Goal: Task Accomplishment & Management: Manage account settings

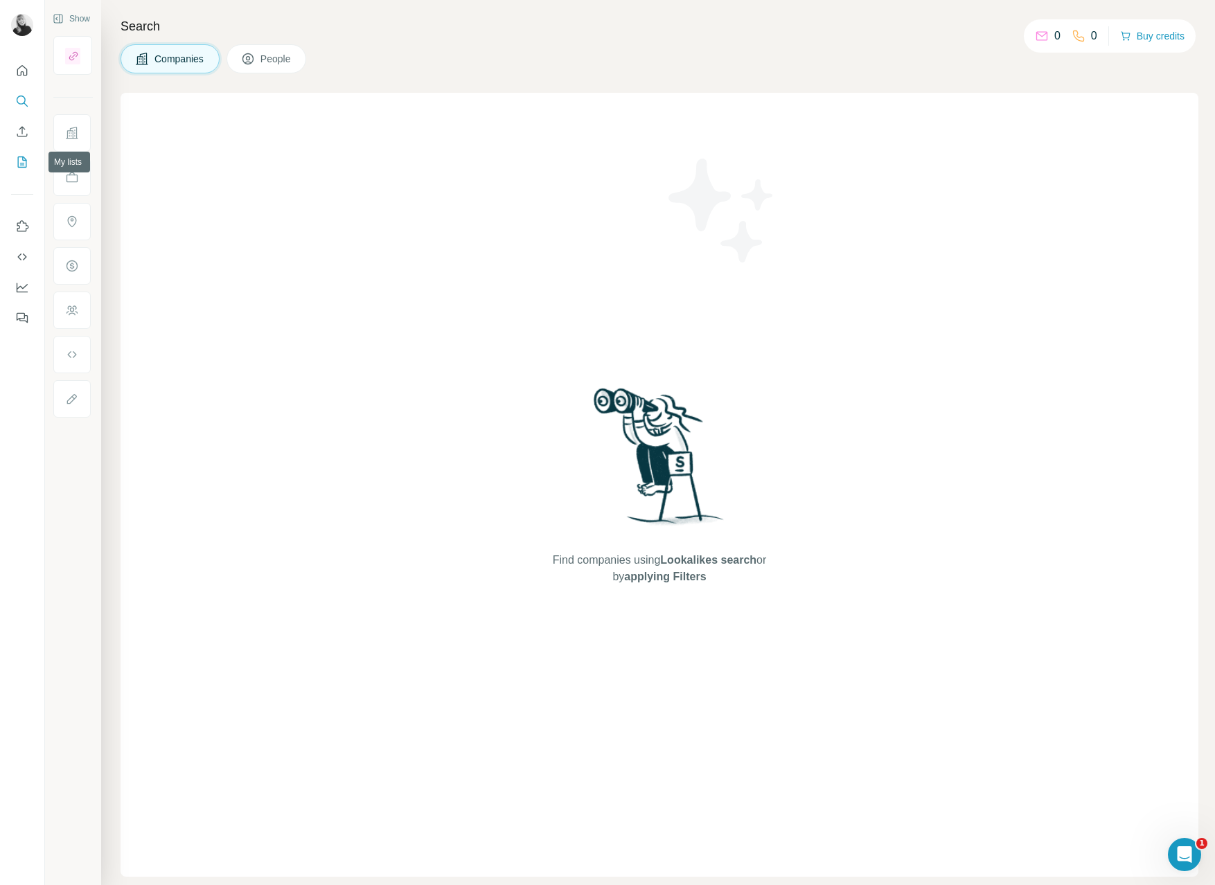
click at [26, 159] on icon "My lists" at bounding box center [22, 162] width 9 height 11
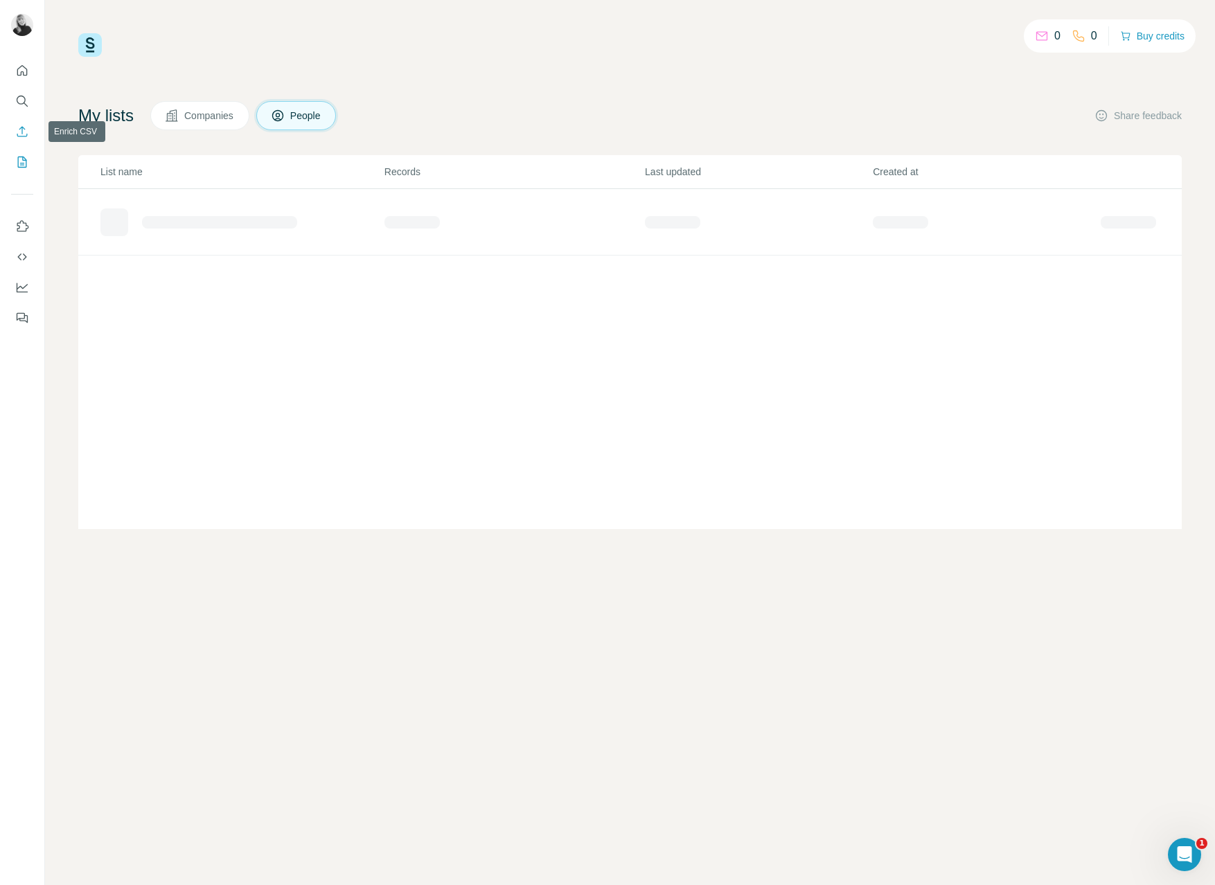
click at [23, 133] on icon "Enrich CSV" at bounding box center [22, 132] width 14 height 14
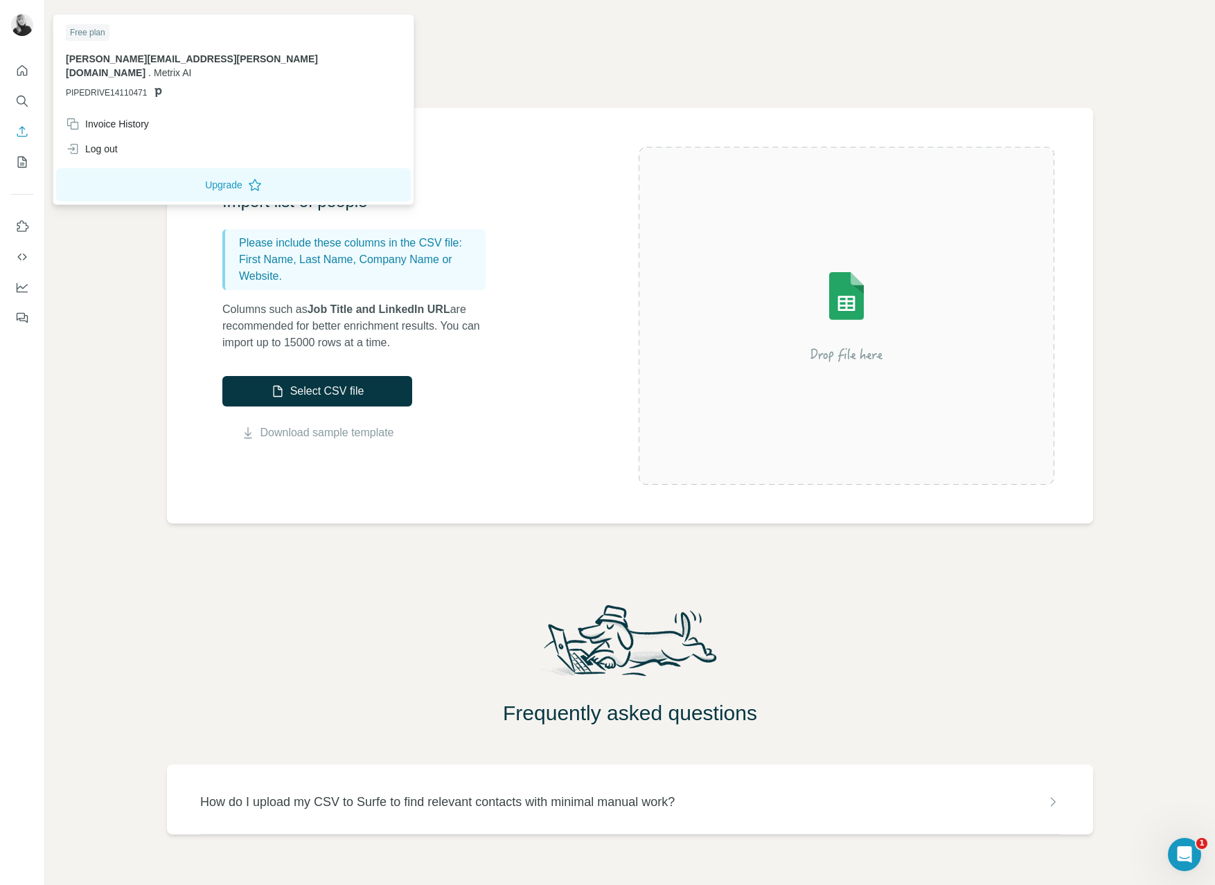
click at [28, 26] on img at bounding box center [22, 25] width 22 height 22
click at [109, 117] on div "Invoice History" at bounding box center [107, 124] width 83 height 14
click at [224, 848] on span "Close" at bounding box center [227, 843] width 25 height 14
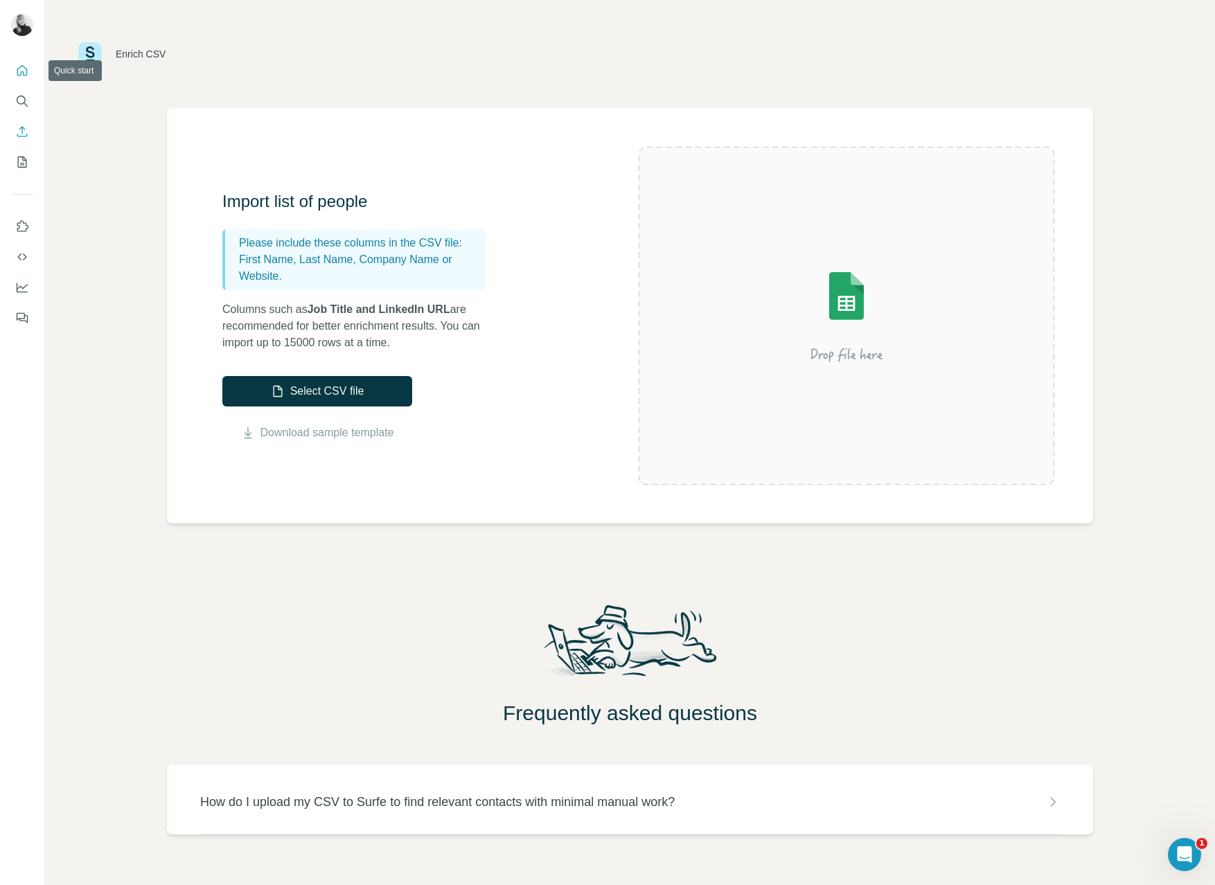
click at [21, 79] on button "Quick start" at bounding box center [22, 70] width 22 height 25
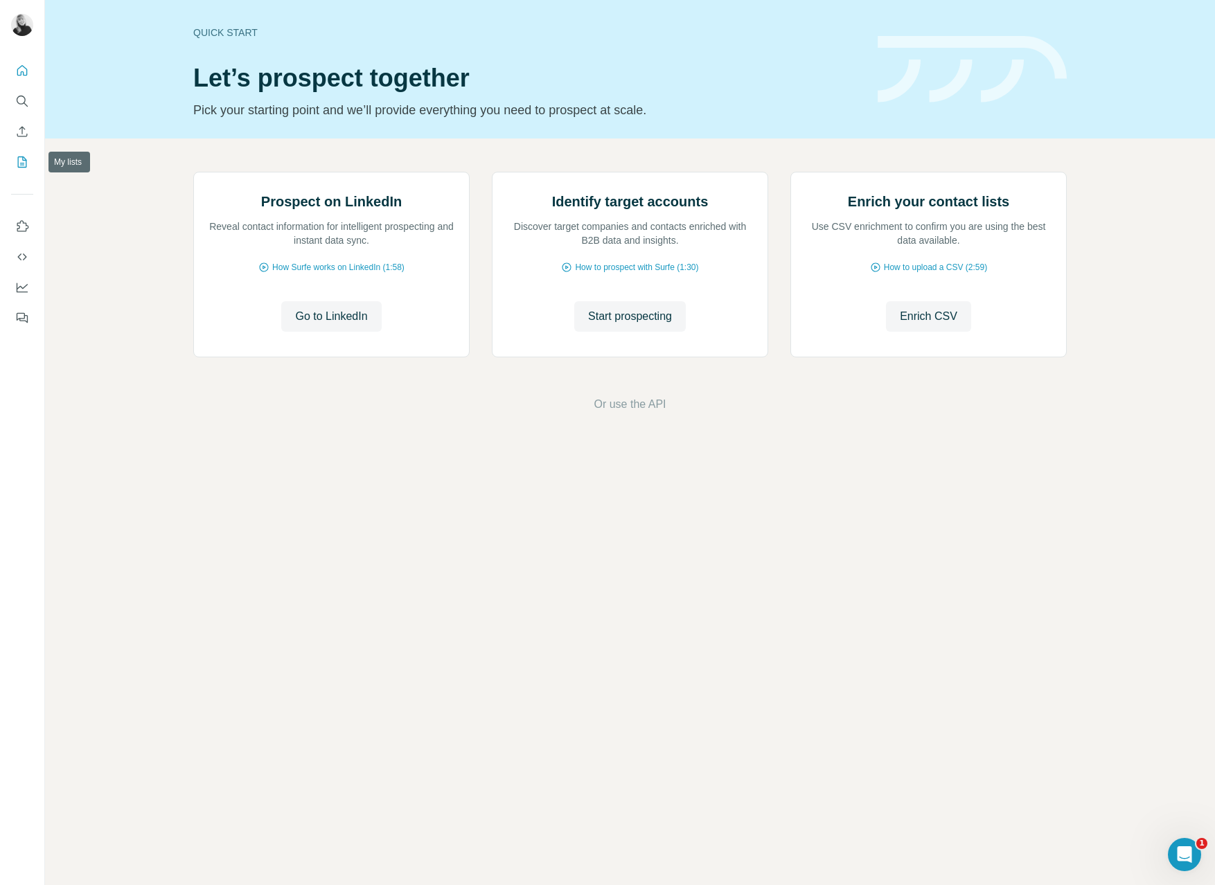
click at [28, 162] on icon "My lists" at bounding box center [22, 162] width 14 height 14
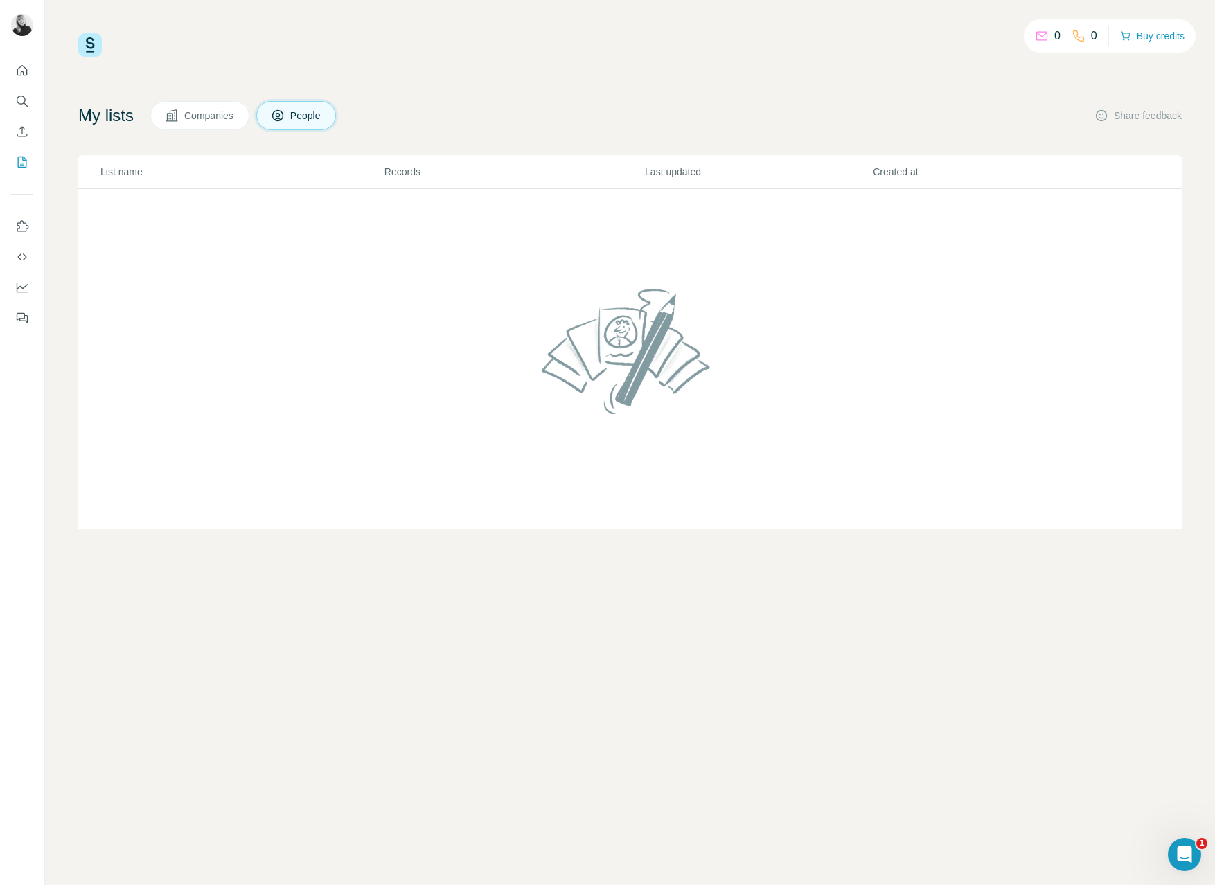
click at [197, 123] on button "Companies" at bounding box center [199, 115] width 99 height 29
click at [20, 138] on icon "Enrich CSV" at bounding box center [22, 132] width 14 height 14
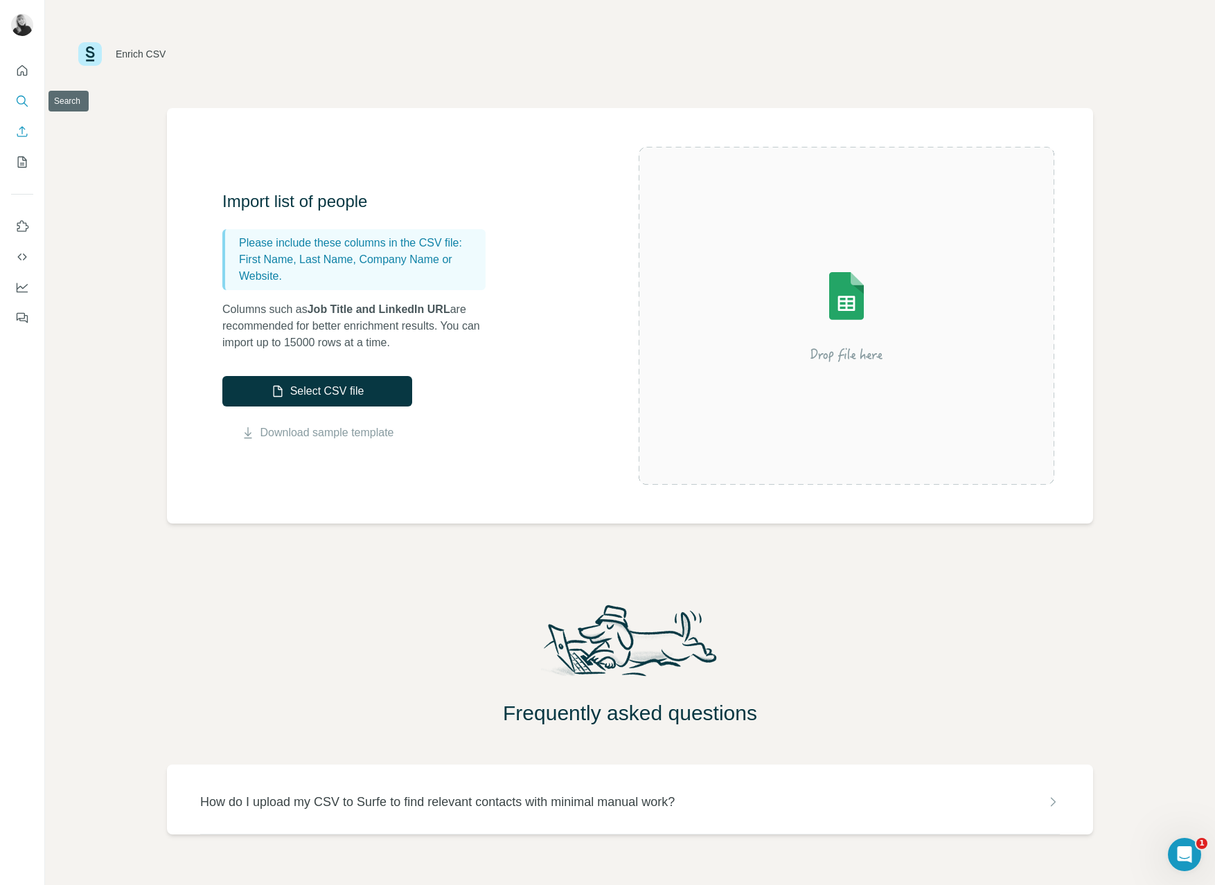
click at [24, 105] on icon "Search" at bounding box center [22, 101] width 14 height 14
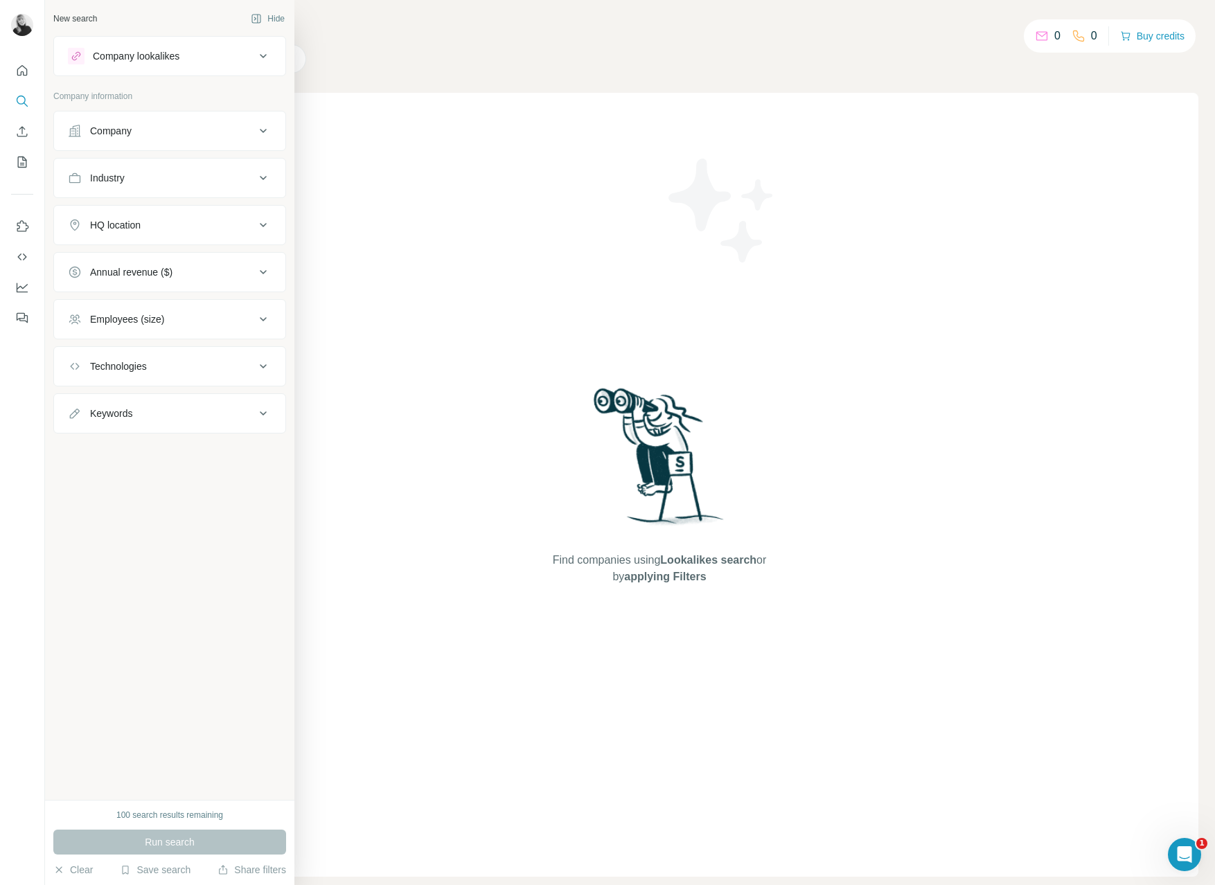
click at [127, 136] on div "Company" at bounding box center [111, 131] width 42 height 14
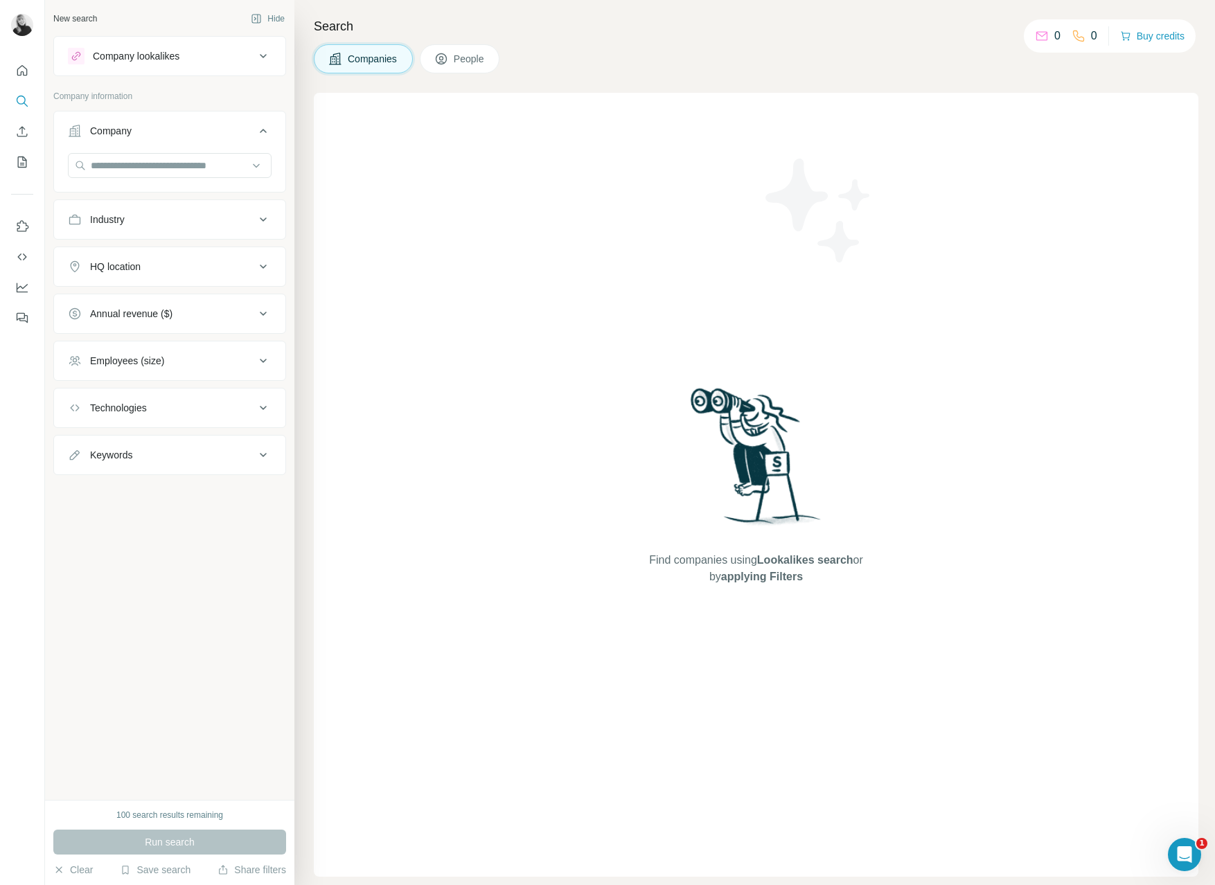
click at [127, 136] on div "Company" at bounding box center [111, 131] width 42 height 14
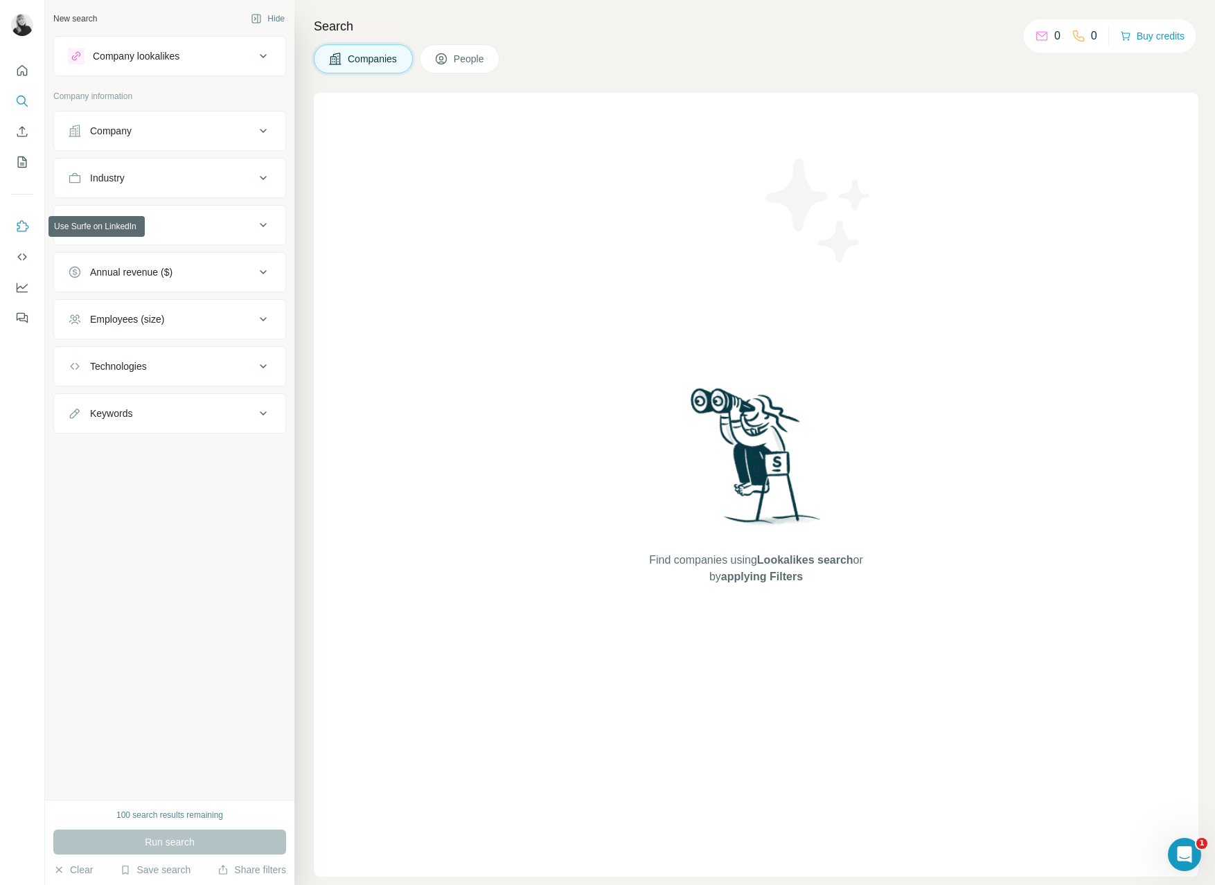
click at [28, 231] on icon "Use Surfe on LinkedIn" at bounding box center [22, 227] width 14 height 14
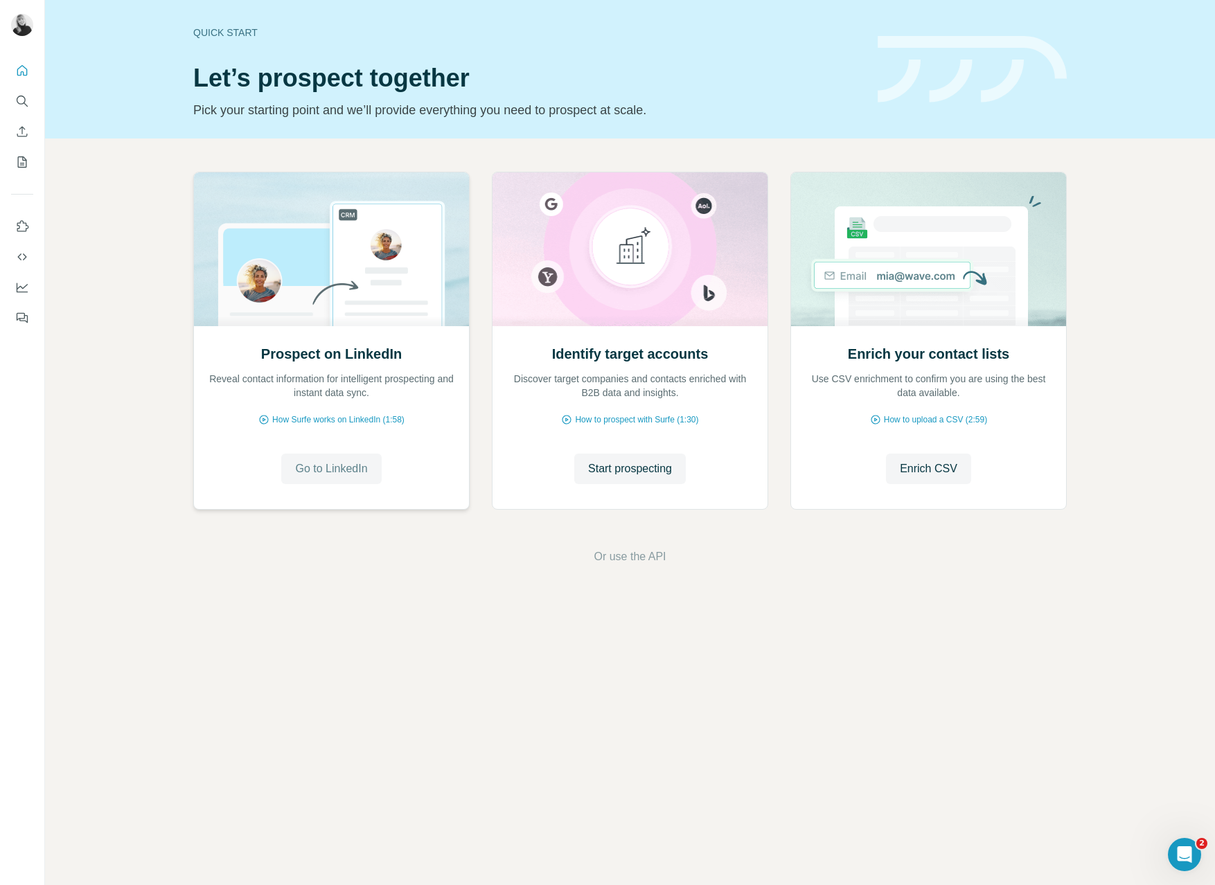
click at [351, 470] on span "Go to LinkedIn" at bounding box center [331, 469] width 72 height 17
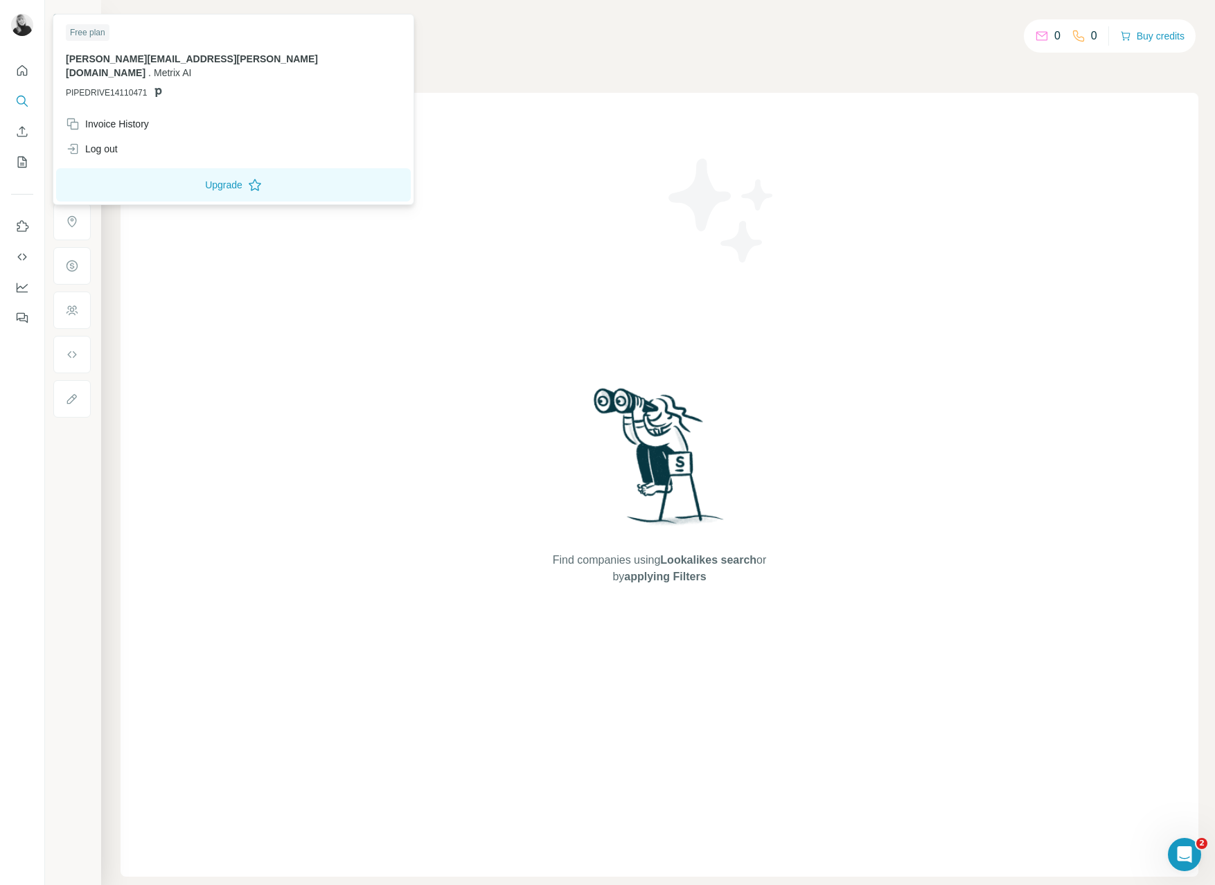
click at [24, 30] on img at bounding box center [22, 25] width 22 height 22
click at [113, 117] on div "Invoice History" at bounding box center [107, 124] width 83 height 14
click at [240, 832] on button "Close" at bounding box center [228, 843] width 44 height 25
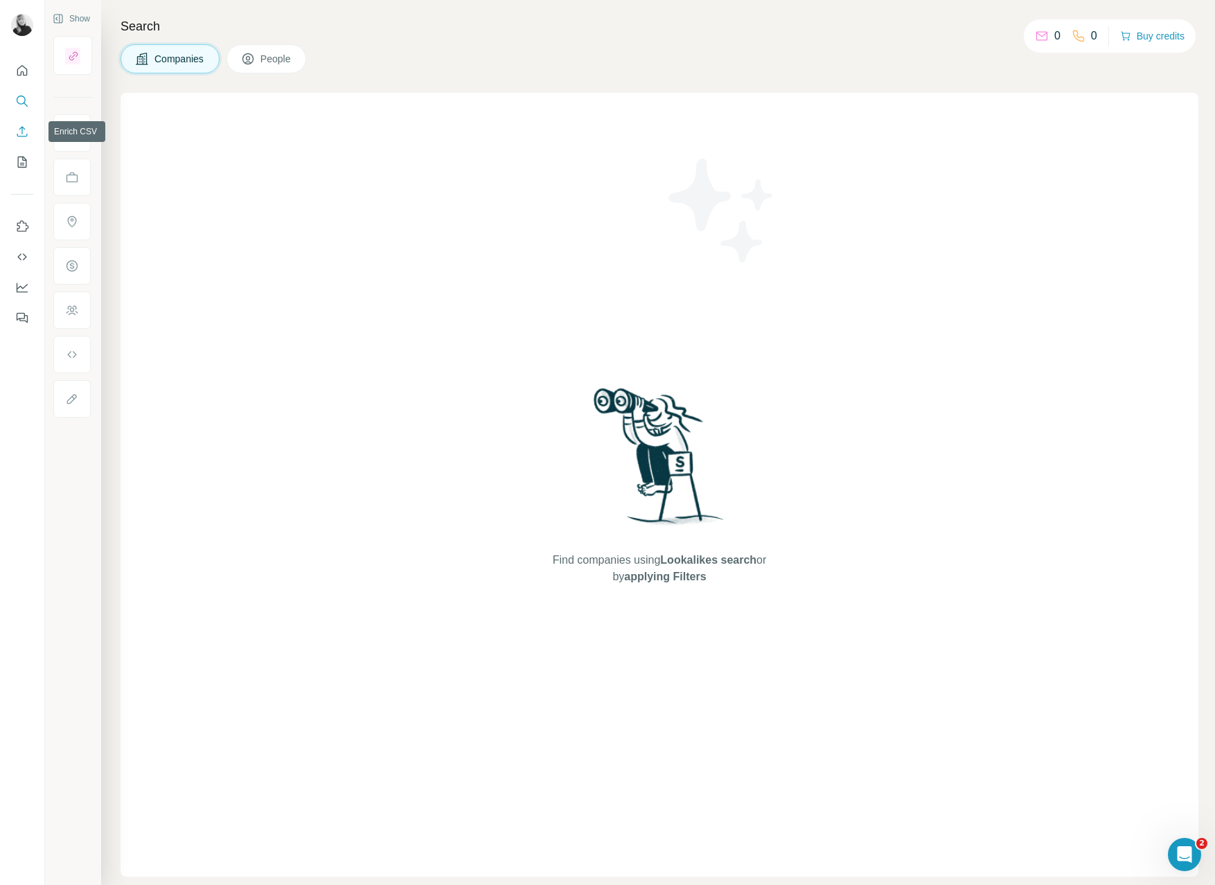
click at [24, 132] on icon "Enrich CSV" at bounding box center [22, 132] width 14 height 14
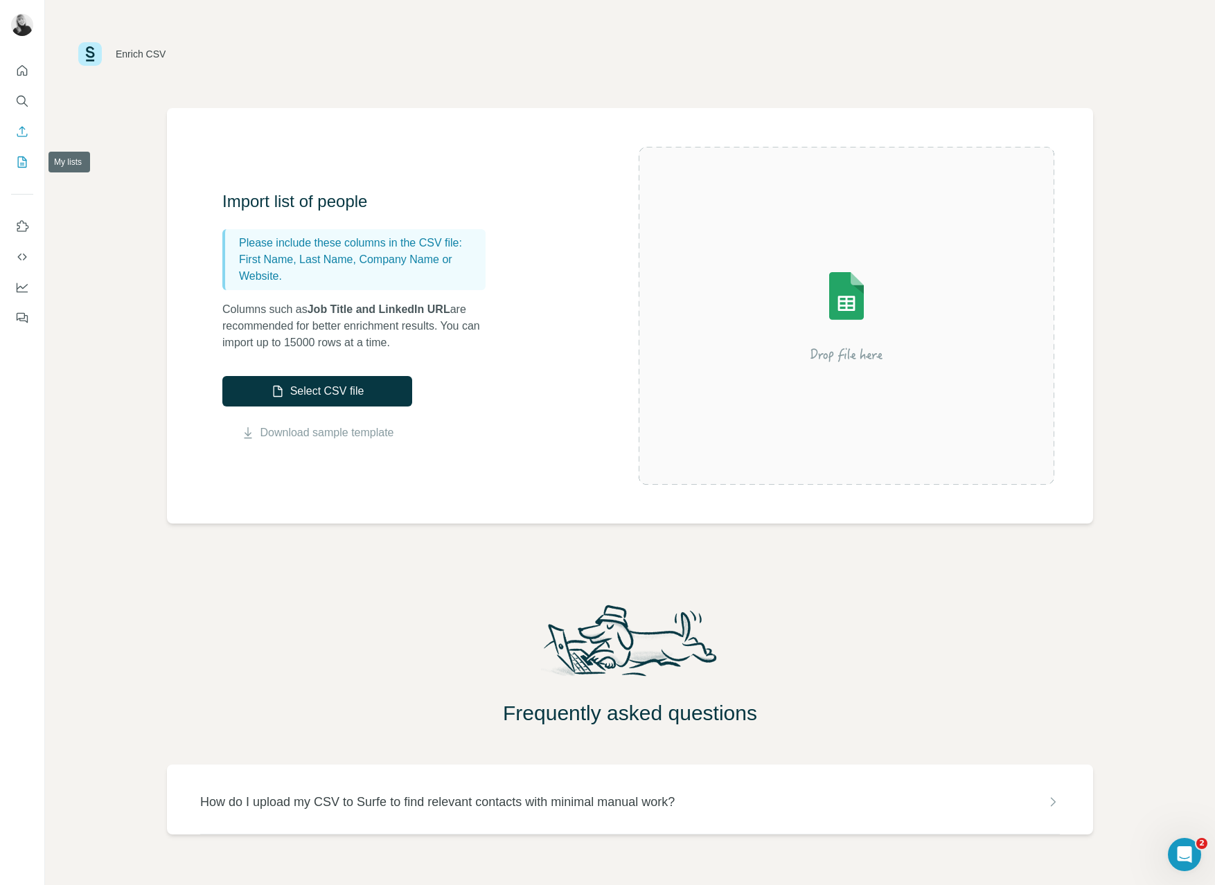
click at [24, 163] on icon "My lists" at bounding box center [22, 162] width 14 height 14
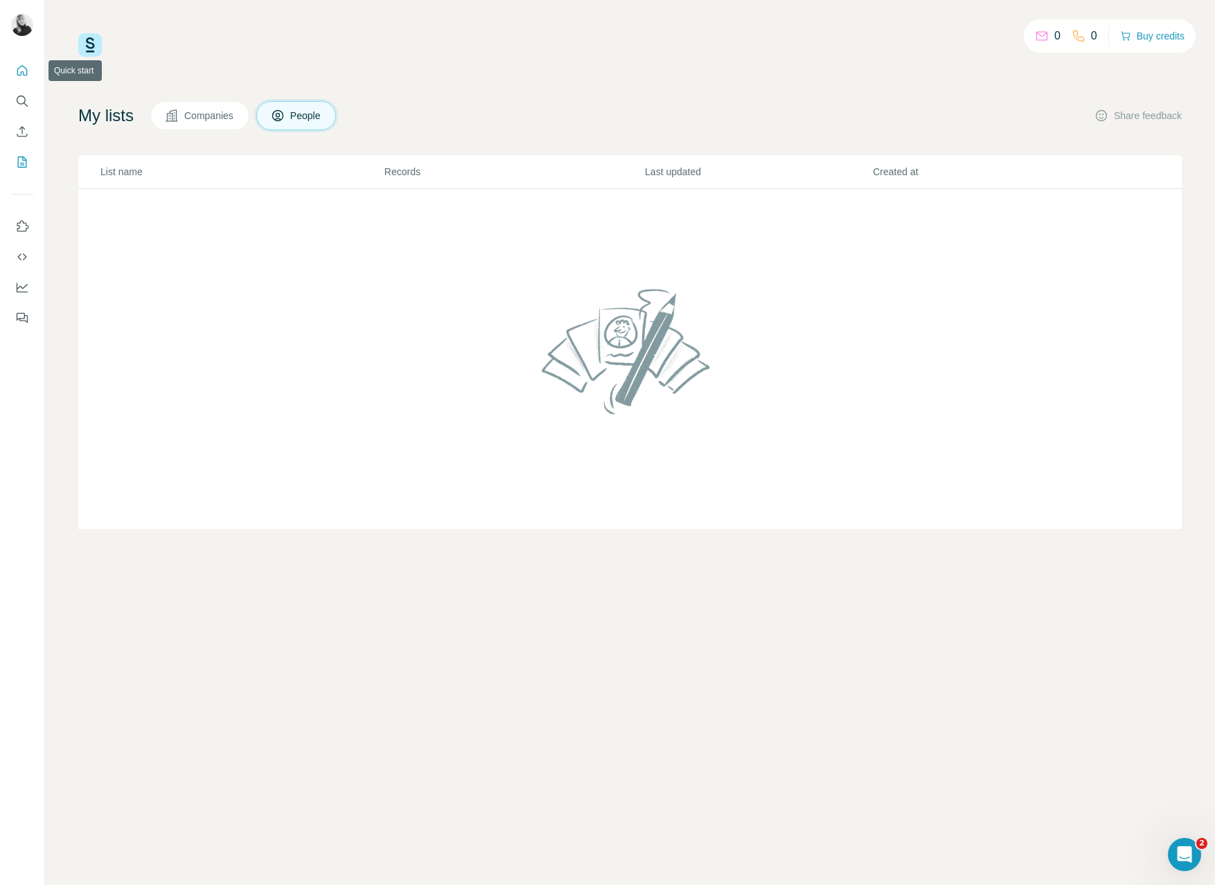
click at [22, 71] on icon "Quick start" at bounding box center [22, 71] width 14 height 14
